Goal: Entertainment & Leisure: Consume media (video, audio)

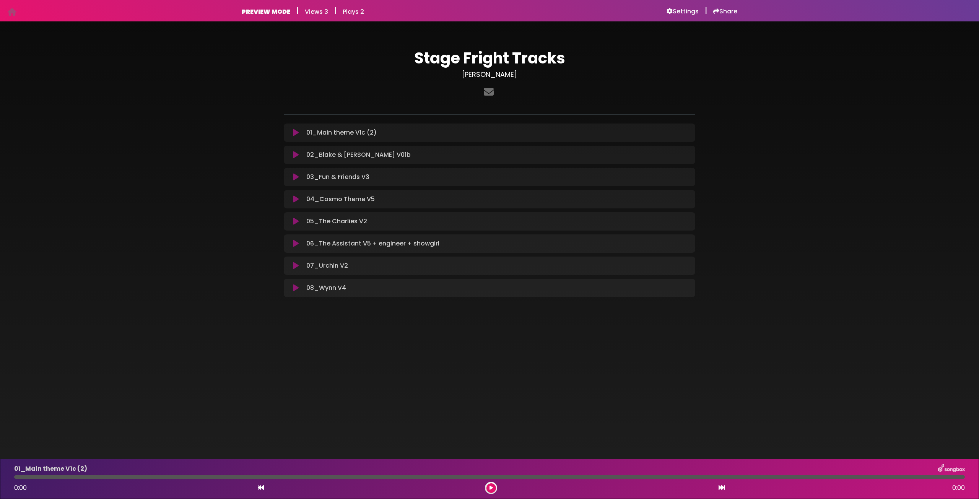
click at [298, 134] on icon at bounding box center [296, 133] width 6 height 8
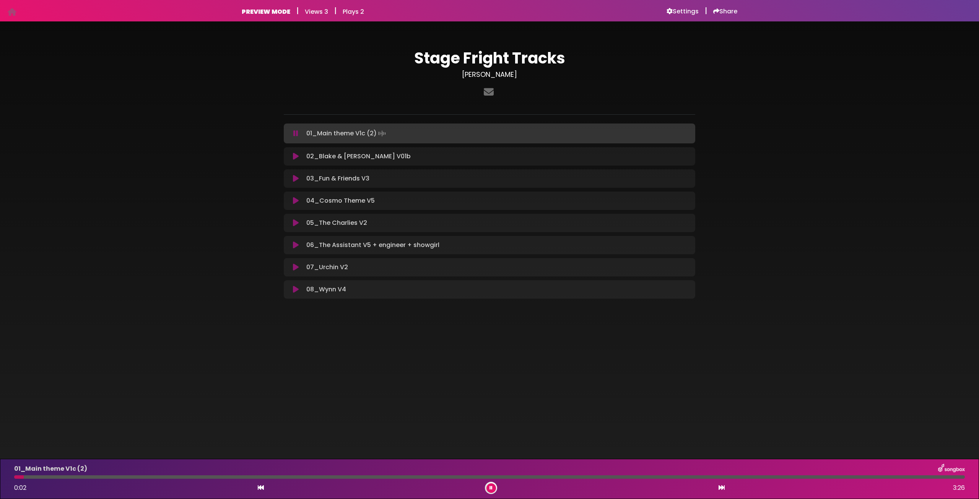
click at [338, 476] on div at bounding box center [489, 476] width 950 height 3
click at [558, 476] on div at bounding box center [489, 476] width 950 height 3
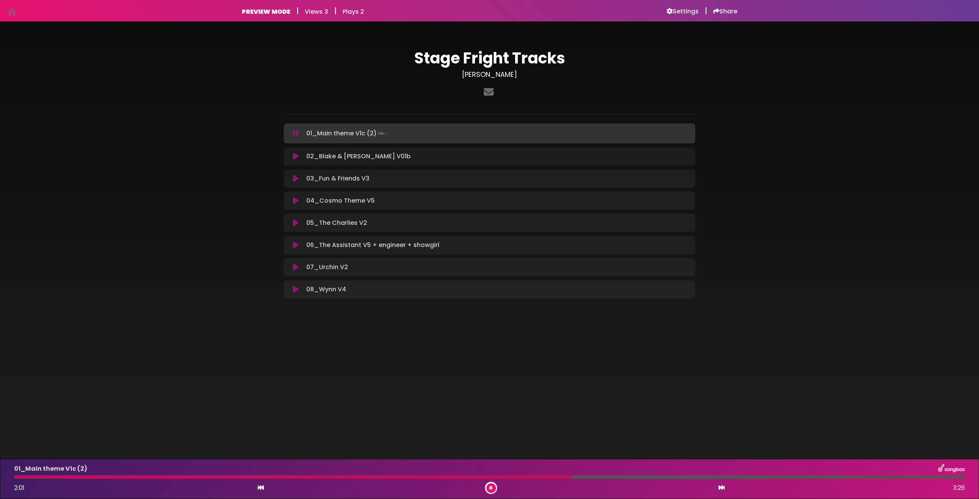
click at [466, 477] on div at bounding box center [292, 476] width 557 height 3
click at [492, 487] on button at bounding box center [491, 488] width 10 height 10
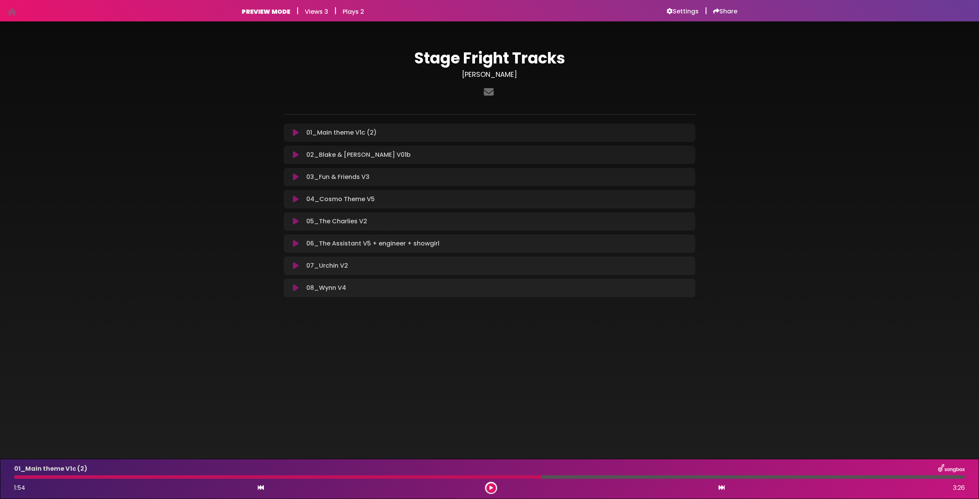
click at [297, 222] on icon at bounding box center [296, 222] width 6 height 8
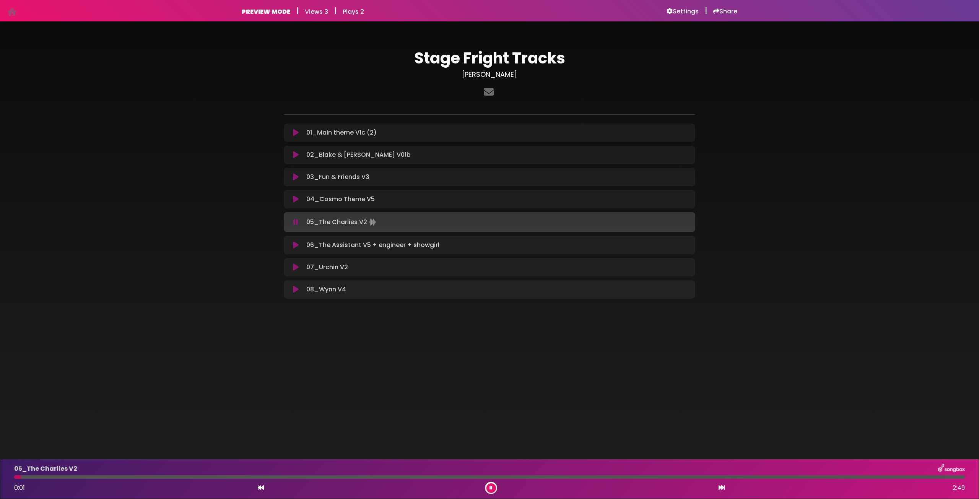
click at [196, 475] on div at bounding box center [489, 476] width 950 height 3
click at [298, 241] on icon at bounding box center [296, 245] width 6 height 8
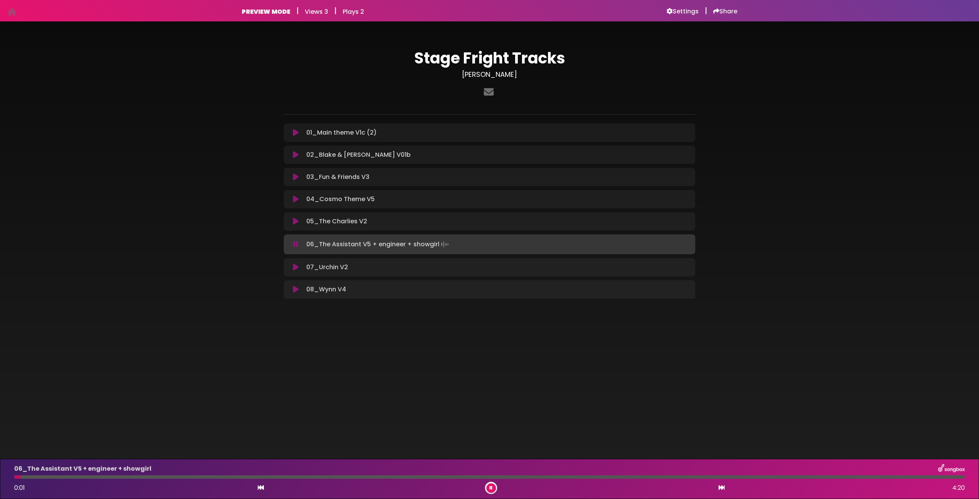
click at [132, 477] on div at bounding box center [489, 476] width 950 height 3
click at [282, 479] on div "06_The Assistant V5 + engineer + showgirl 0:33 4:20" at bounding box center [490, 479] width 960 height 30
click at [242, 476] on div at bounding box center [489, 476] width 950 height 3
click at [401, 476] on div at bounding box center [489, 476] width 950 height 3
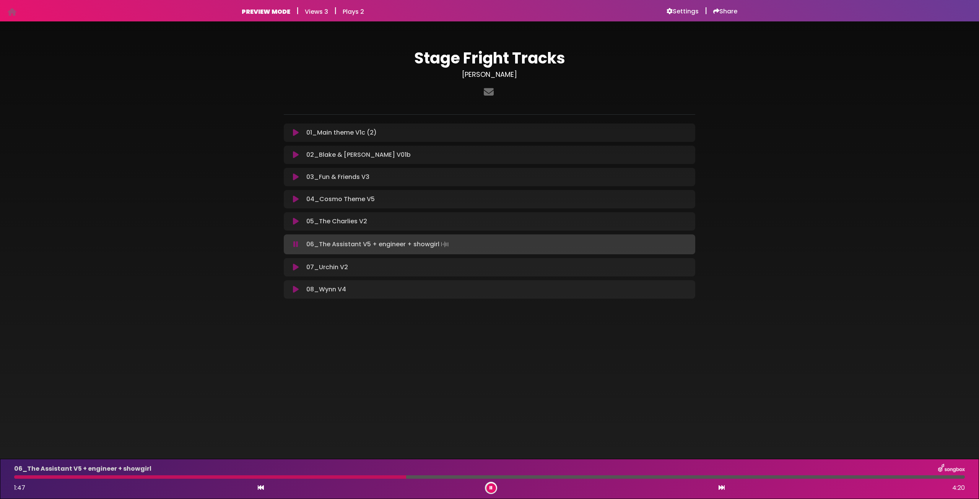
click at [298, 269] on icon at bounding box center [296, 267] width 6 height 8
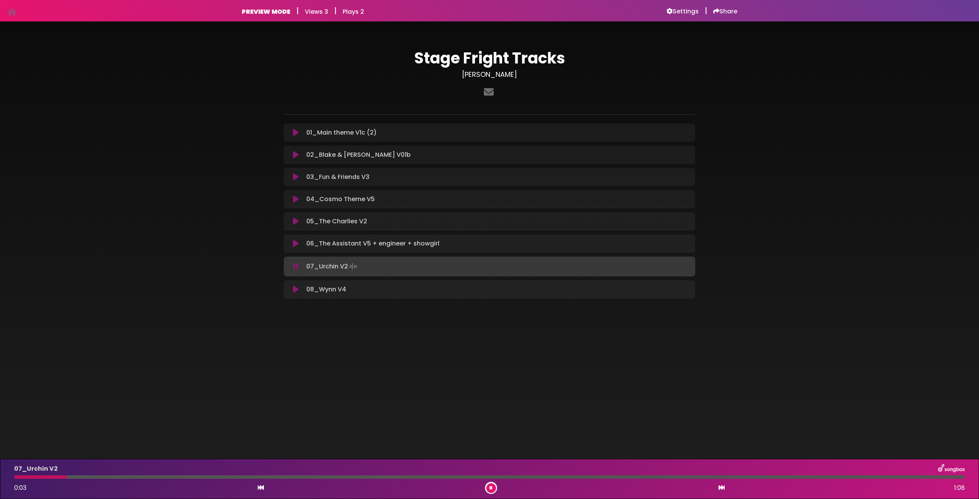
drag, startPoint x: 184, startPoint y: 471, endPoint x: 247, endPoint y: 481, distance: 64.0
click at [232, 479] on div "07_Urchin V2 0:03 1:08" at bounding box center [490, 479] width 960 height 30
click at [186, 477] on div at bounding box center [489, 476] width 950 height 3
click at [294, 175] on icon at bounding box center [296, 177] width 6 height 8
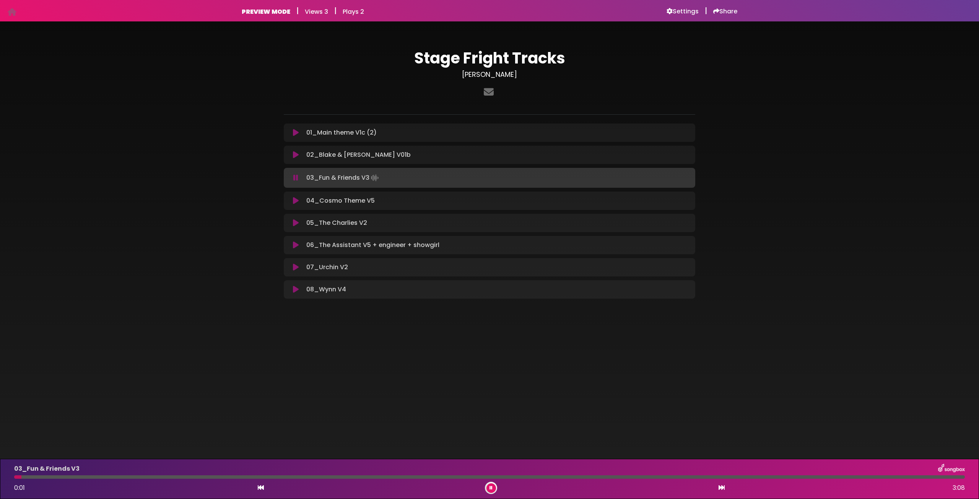
drag, startPoint x: 194, startPoint y: 478, endPoint x: 313, endPoint y: 489, distance: 119.8
click at [212, 479] on div "03_Fun & Friends V3 0:01 3:08" at bounding box center [490, 479] width 960 height 30
click at [397, 475] on div at bounding box center [489, 476] width 950 height 3
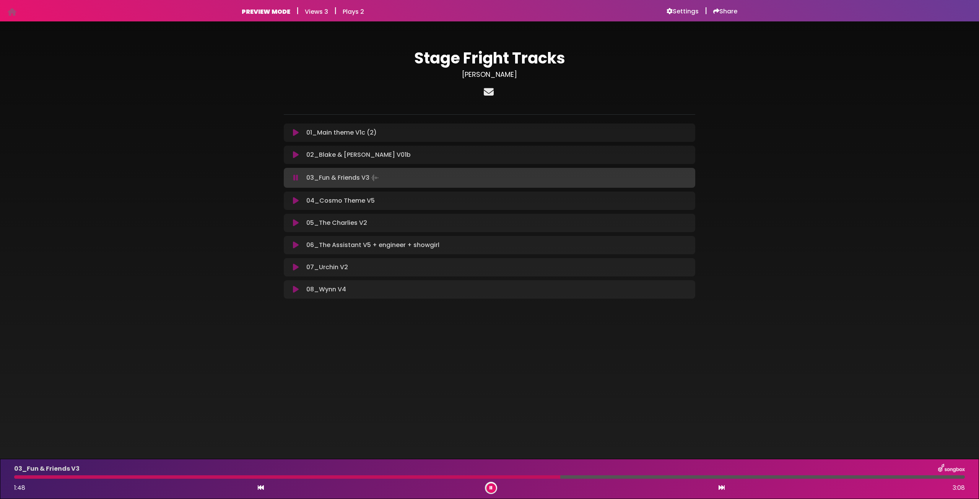
click at [489, 91] on icon at bounding box center [488, 92] width 13 height 10
click at [775, 175] on div "Stage Fright Tracks [PERSON_NAME]" at bounding box center [489, 171] width 979 height 281
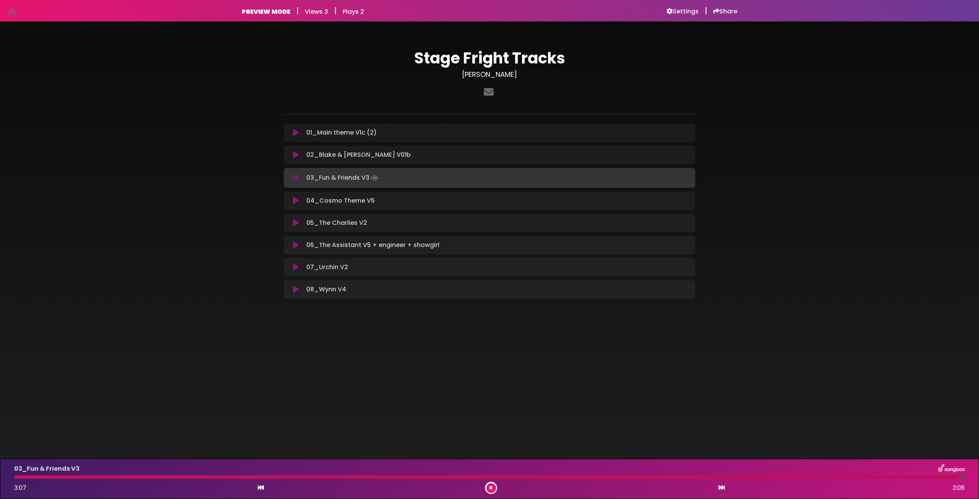
click at [296, 223] on icon at bounding box center [296, 223] width 6 height 8
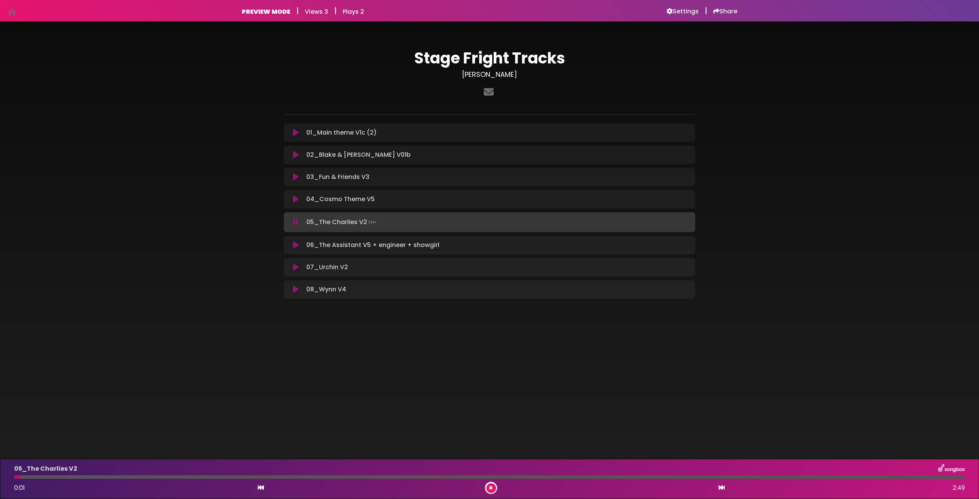
drag, startPoint x: 223, startPoint y: 478, endPoint x: 346, endPoint y: 497, distance: 123.8
click at [323, 493] on div "05_The Charlies V2 0:01 2:49" at bounding box center [490, 479] width 960 height 30
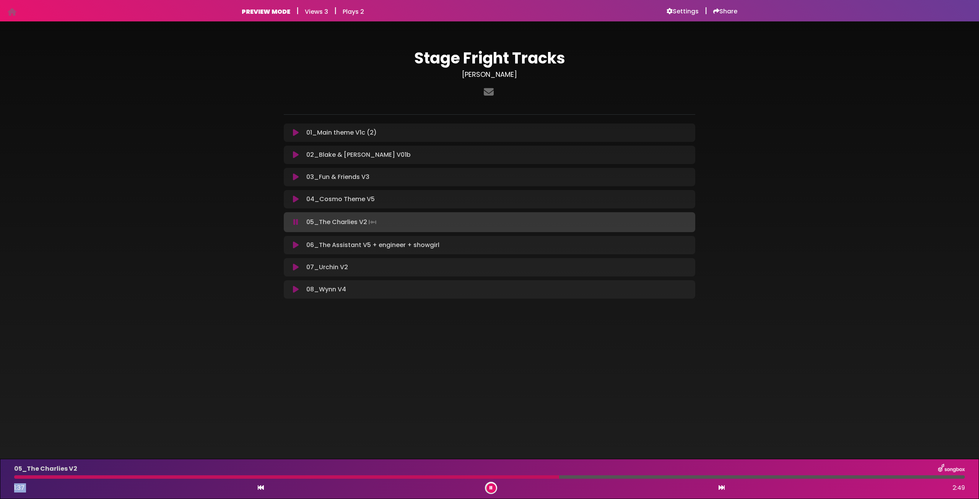
click at [492, 488] on icon at bounding box center [490, 487] width 3 height 5
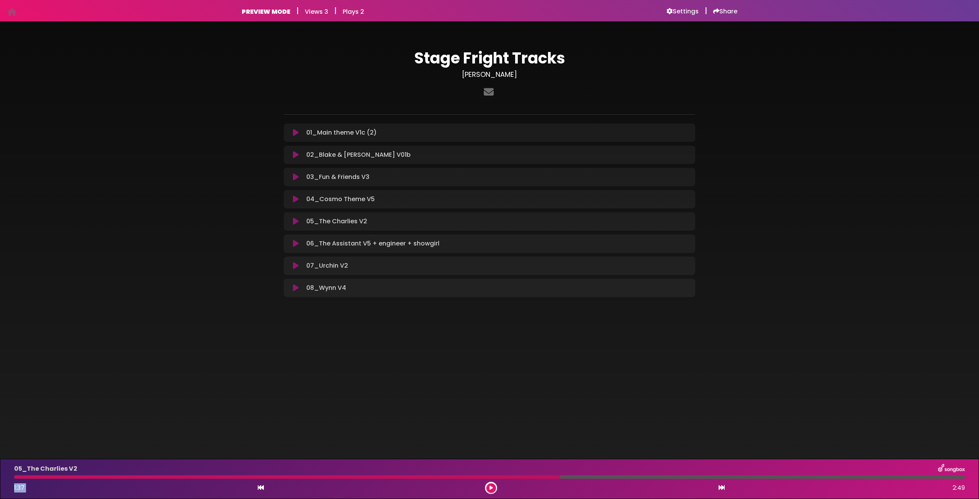
click at [489, 487] on icon at bounding box center [490, 487] width 3 height 5
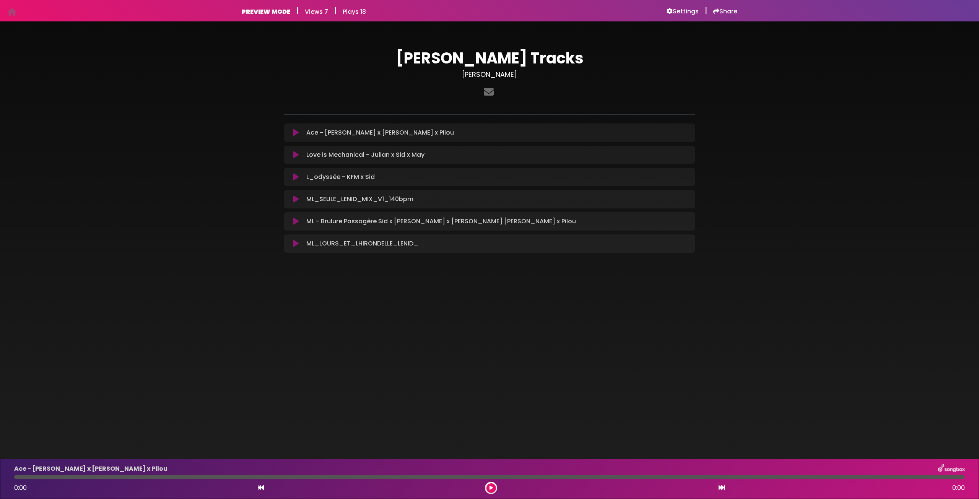
click at [293, 201] on icon at bounding box center [296, 199] width 6 height 8
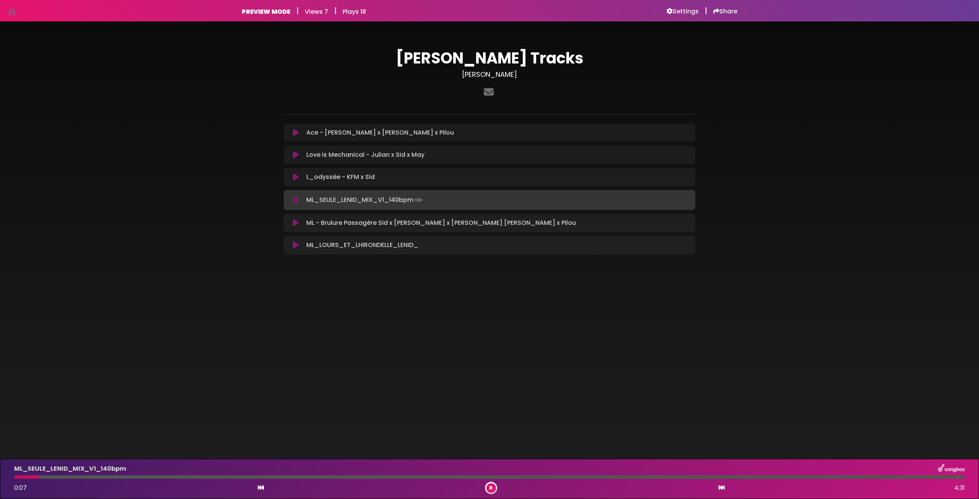
click at [357, 478] on div at bounding box center [489, 476] width 950 height 3
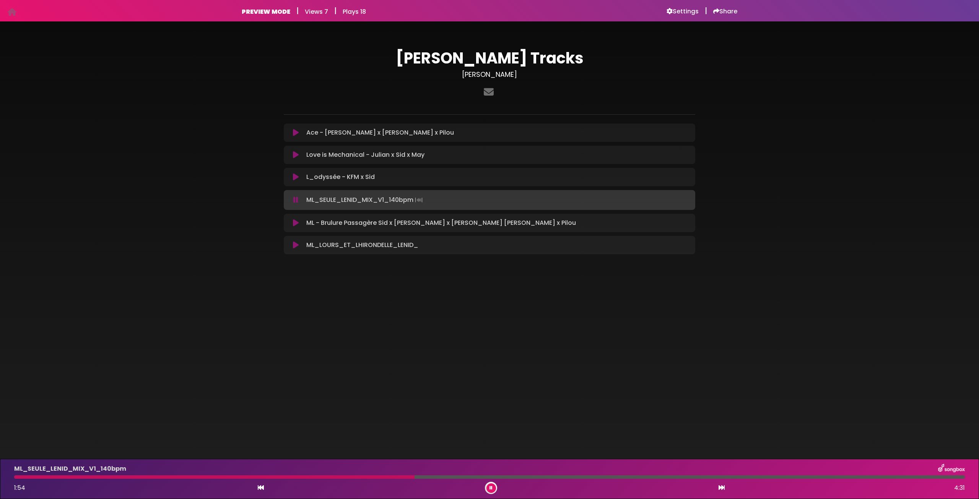
click at [296, 223] on icon at bounding box center [296, 223] width 6 height 8
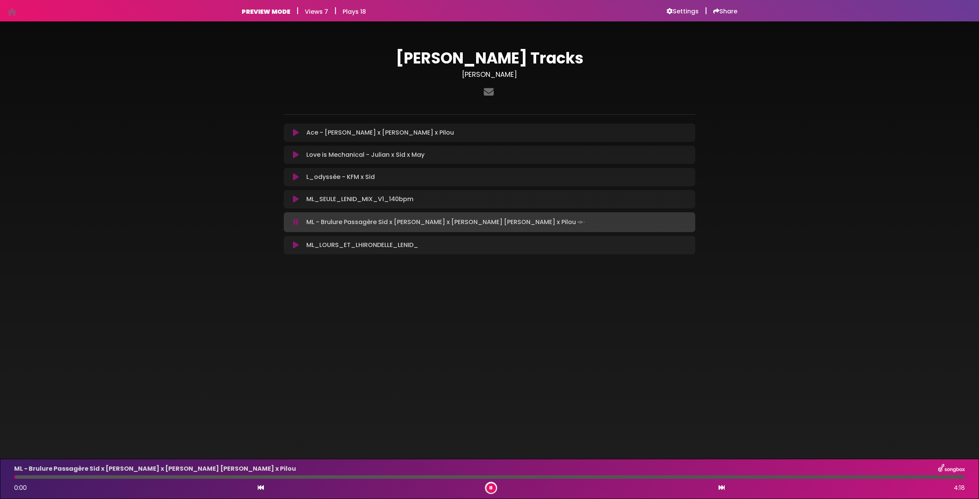
click at [276, 476] on div at bounding box center [489, 476] width 950 height 3
drag, startPoint x: 481, startPoint y: 475, endPoint x: 504, endPoint y: 479, distance: 23.3
click at [482, 475] on div at bounding box center [489, 476] width 950 height 3
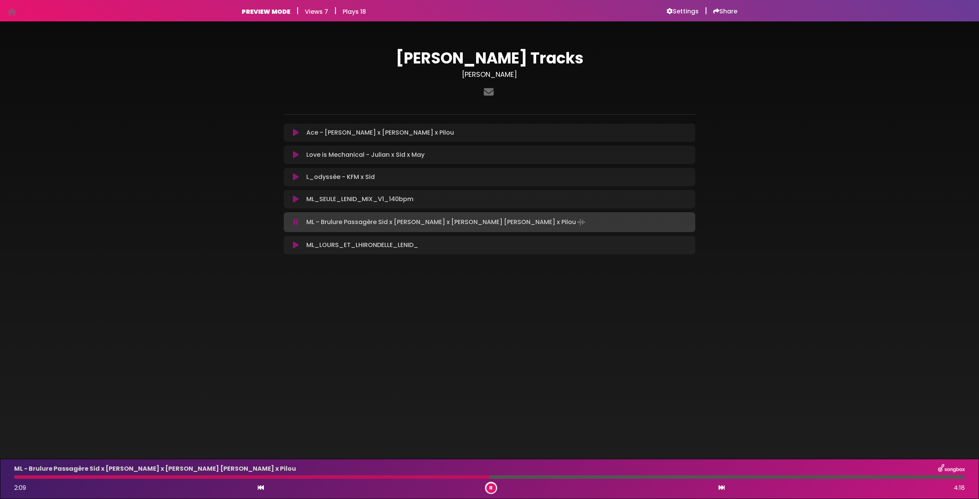
click at [425, 476] on div at bounding box center [251, 476] width 475 height 3
click at [296, 244] on icon at bounding box center [296, 245] width 6 height 8
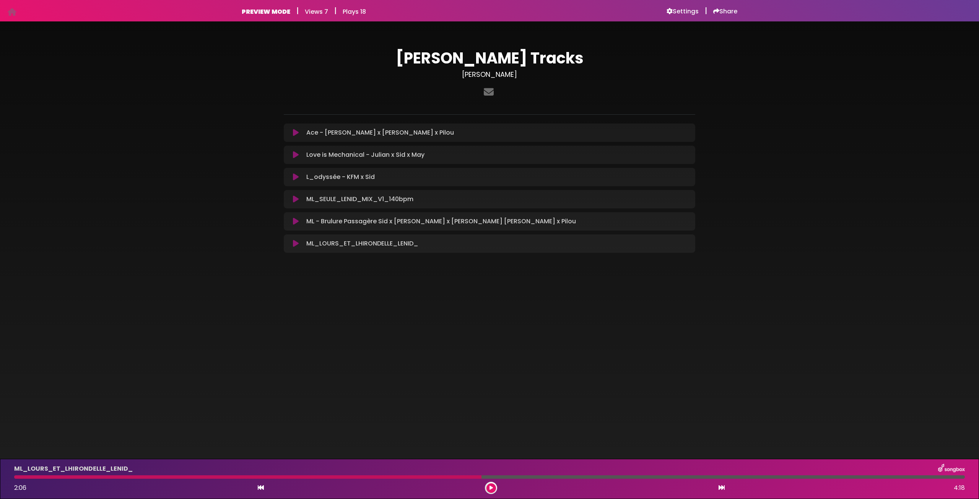
click at [325, 475] on div at bounding box center [247, 476] width 467 height 3
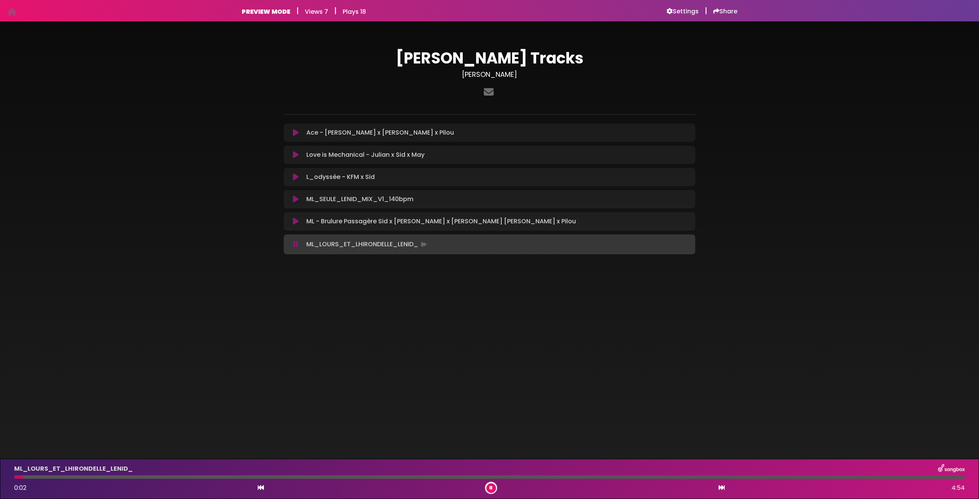
click at [325, 477] on div at bounding box center [489, 476] width 950 height 3
click at [268, 476] on div at bounding box center [175, 476] width 323 height 3
click at [239, 477] on div at bounding box center [145, 476] width 263 height 3
click at [217, 476] on div at bounding box center [128, 476] width 228 height 3
drag, startPoint x: 193, startPoint y: 476, endPoint x: 181, endPoint y: 476, distance: 11.9
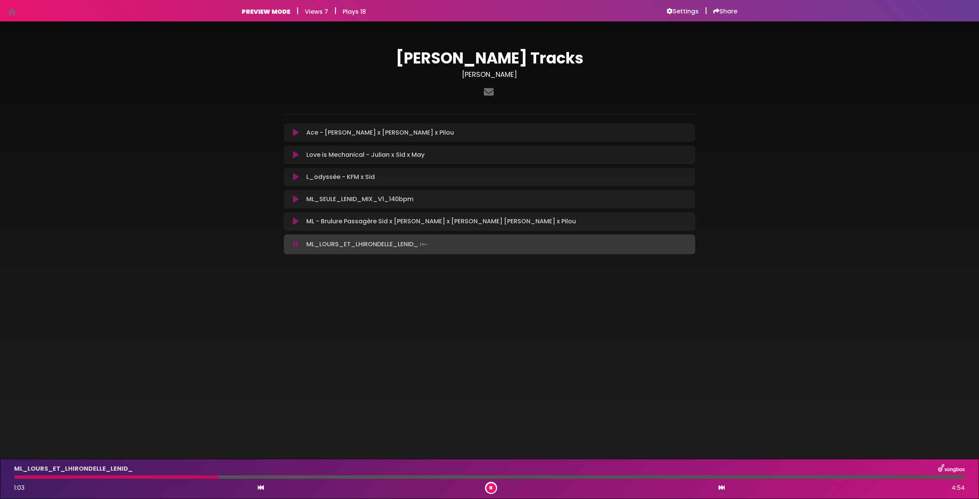
click at [181, 476] on div at bounding box center [116, 476] width 205 height 3
click at [172, 476] on div at bounding box center [100, 476] width 173 height 3
click at [157, 477] on div at bounding box center [96, 476] width 164 height 3
click at [136, 477] on div at bounding box center [88, 476] width 149 height 3
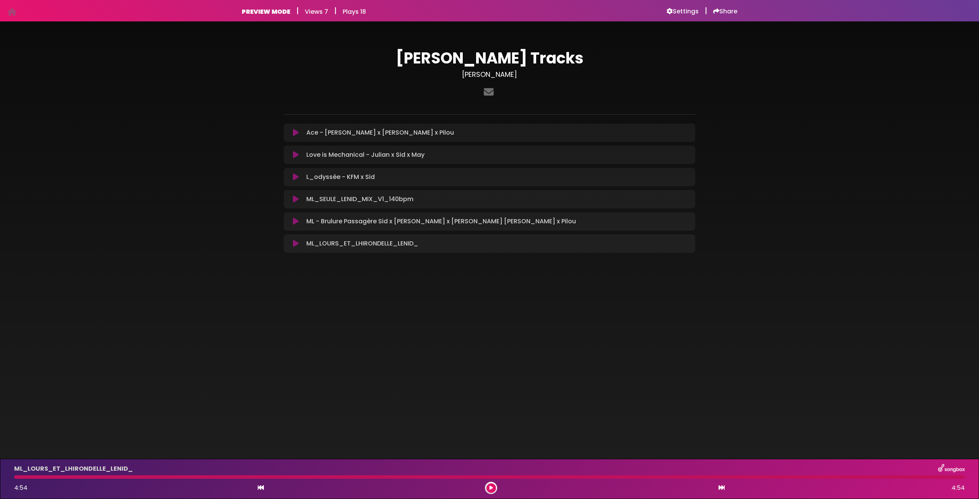
click at [295, 177] on icon at bounding box center [296, 177] width 6 height 8
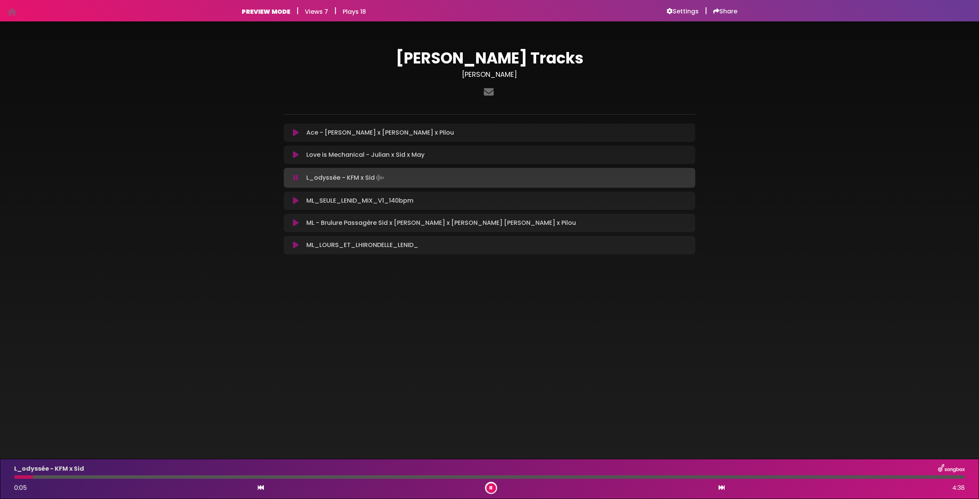
click at [330, 476] on div at bounding box center [489, 476] width 950 height 3
click at [296, 153] on icon at bounding box center [296, 155] width 6 height 8
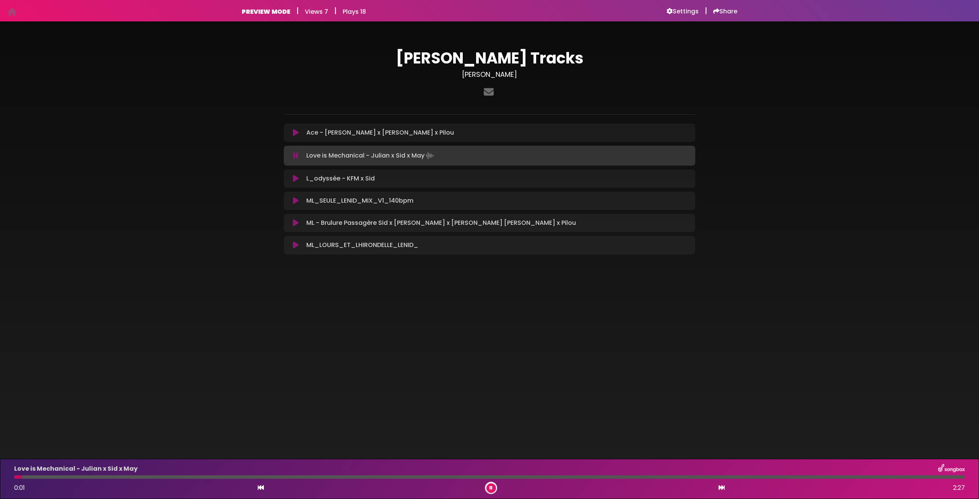
click at [239, 476] on div at bounding box center [489, 476] width 950 height 3
click at [297, 132] on icon at bounding box center [296, 133] width 6 height 8
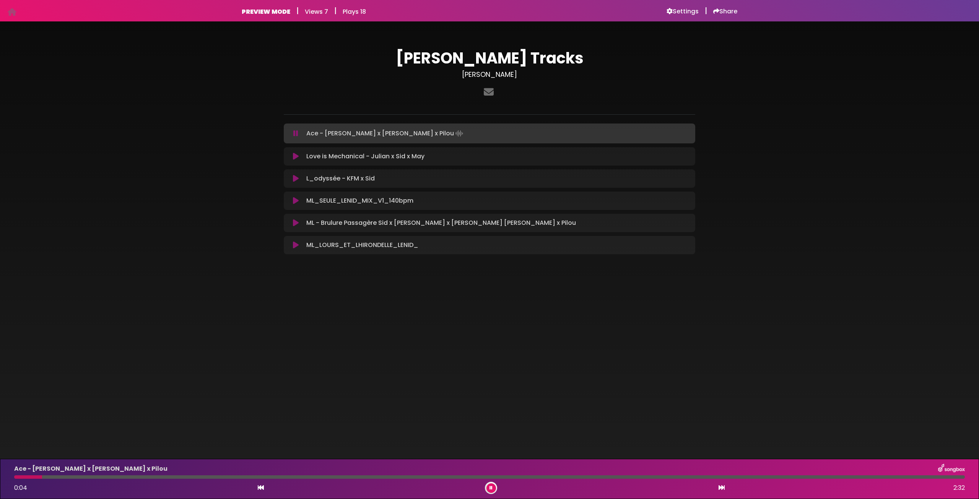
click at [295, 133] on icon at bounding box center [295, 134] width 5 height 8
